Goal: Browse casually: Explore the website without a specific task or goal

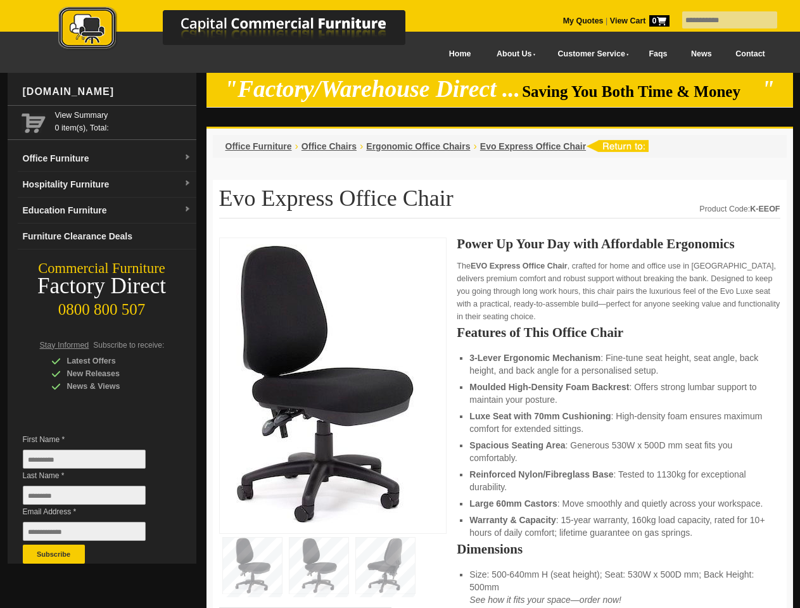
click at [721, 20] on input "text" at bounding box center [729, 19] width 95 height 17
click at [94, 498] on input "Last Name *" at bounding box center [84, 495] width 123 height 19
click at [54, 554] on button "Subscribe" at bounding box center [54, 553] width 62 height 19
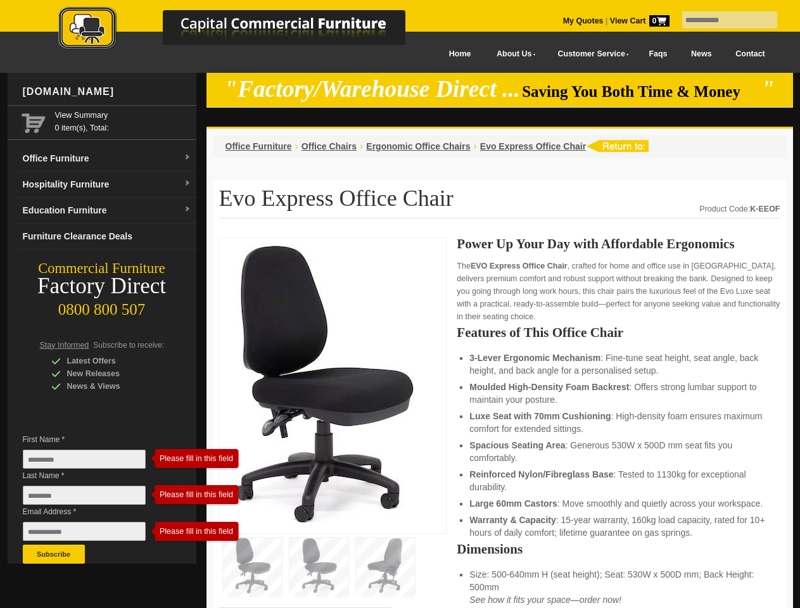
click at [499, 423] on li "Luxe Seat with 70mm Cushioning : High-density foam ensures maximum comfort for …" at bounding box center [618, 422] width 298 height 25
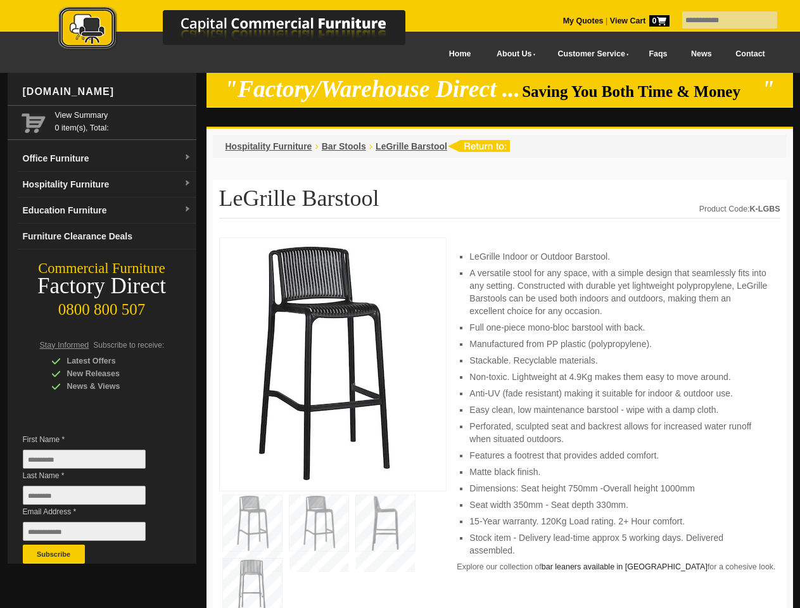
click at [721, 20] on input "text" at bounding box center [729, 19] width 95 height 17
click at [94, 498] on input "Last Name *" at bounding box center [84, 495] width 123 height 19
click at [54, 554] on button "Subscribe" at bounding box center [54, 553] width 62 height 19
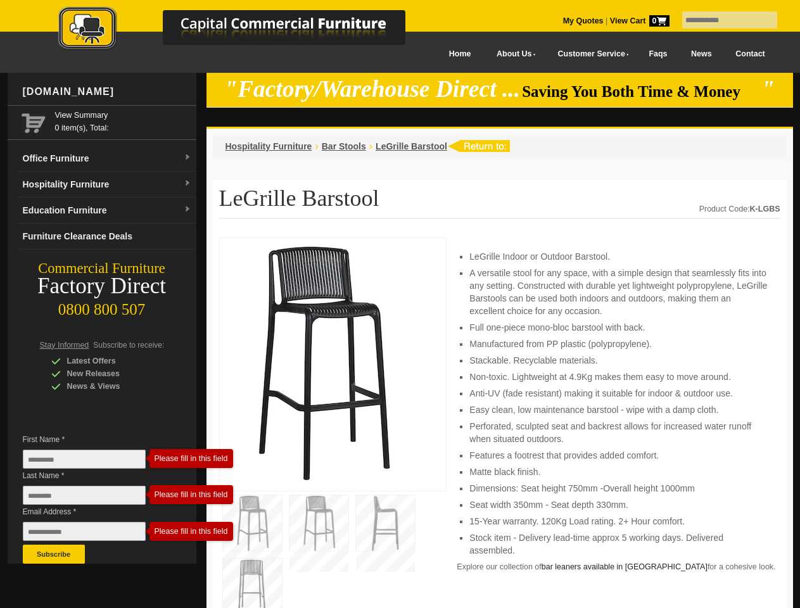
click at [499, 423] on li "Perforated, sculpted seat and backrest allows for increased water runoff when s…" at bounding box center [618, 432] width 298 height 25
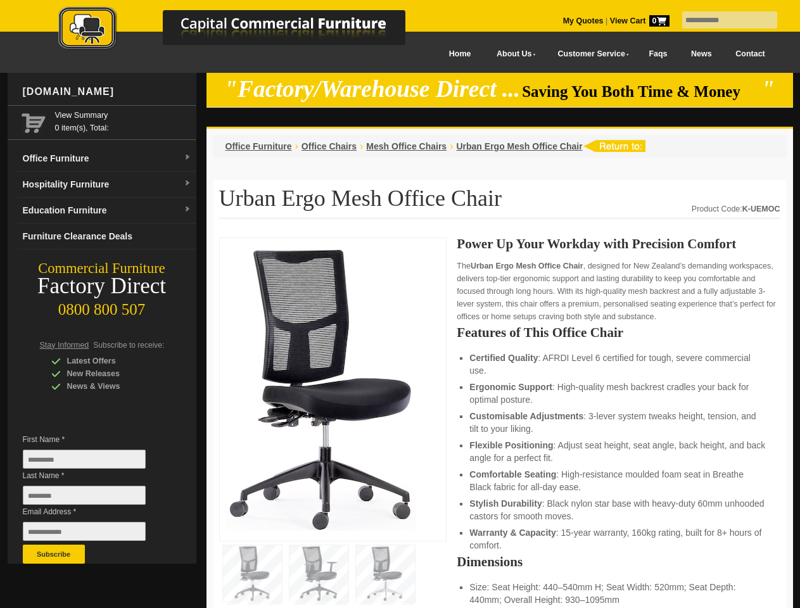
click at [721, 20] on input "text" at bounding box center [729, 19] width 95 height 17
click at [94, 498] on input "Last Name *" at bounding box center [84, 495] width 123 height 19
click at [54, 554] on button "Subscribe" at bounding box center [54, 553] width 62 height 19
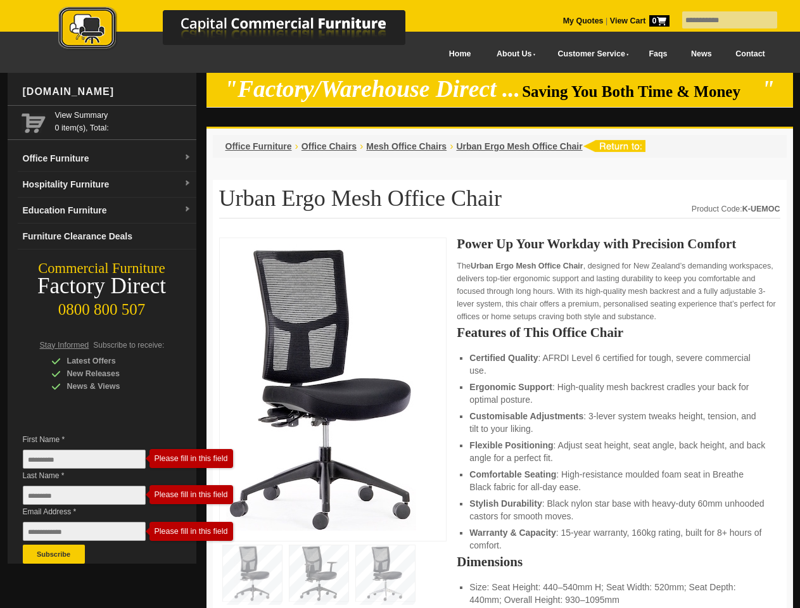
click at [499, 423] on li "Customisable Adjustments : 3-lever system tweaks height, tension, and tilt to y…" at bounding box center [618, 422] width 298 height 25
